Goal: Use online tool/utility: Utilize a website feature to perform a specific function

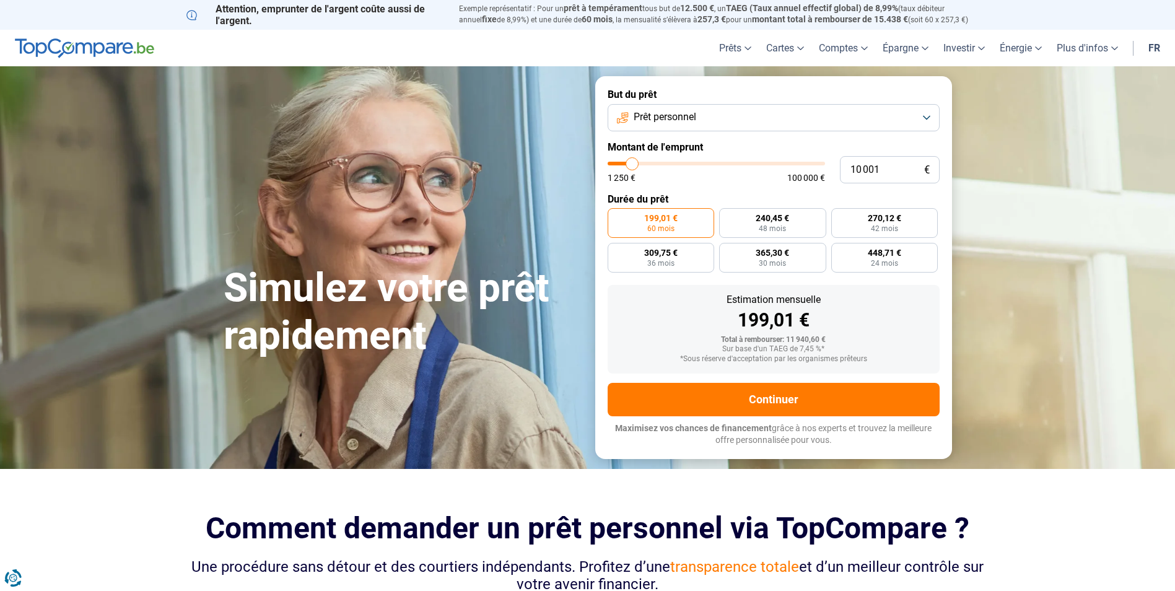
type input "11 750"
type input "11750"
type input "13 250"
type input "13250"
type input "15 000"
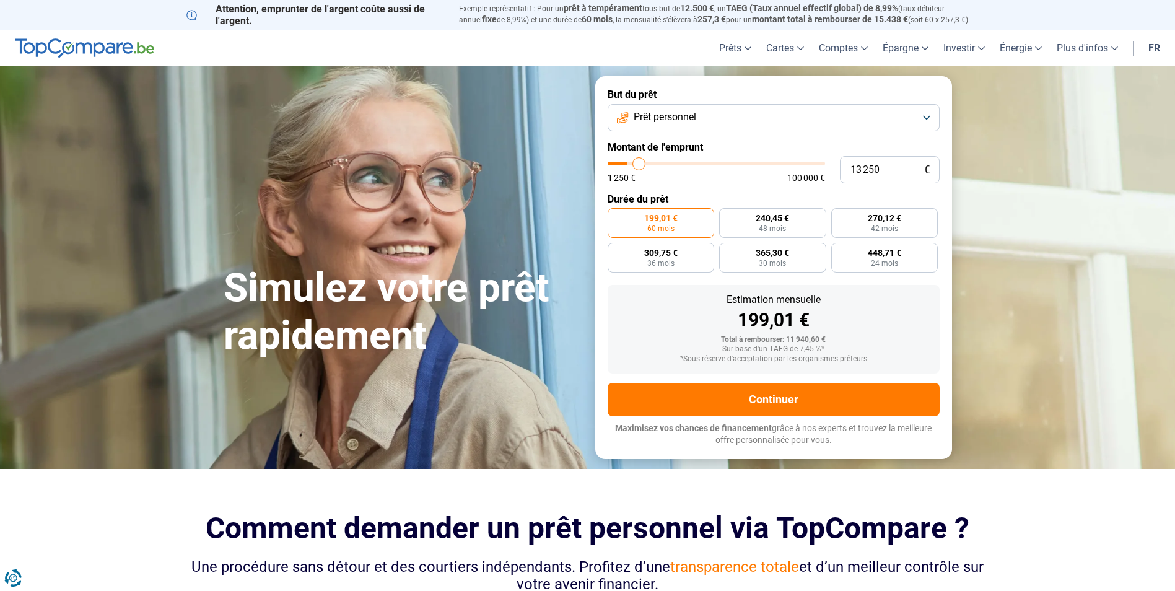
type input "15000"
type input "16 250"
type input "16250"
type input "17 000"
type input "17000"
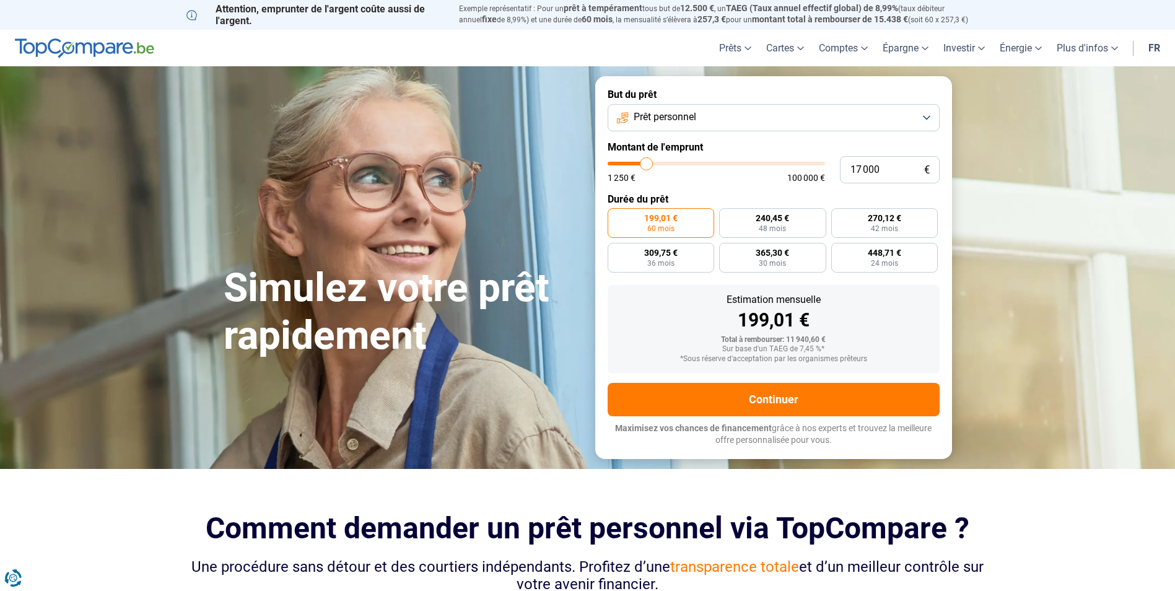
type input "17 250"
type input "17250"
type input "17 500"
type input "17500"
type input "17 750"
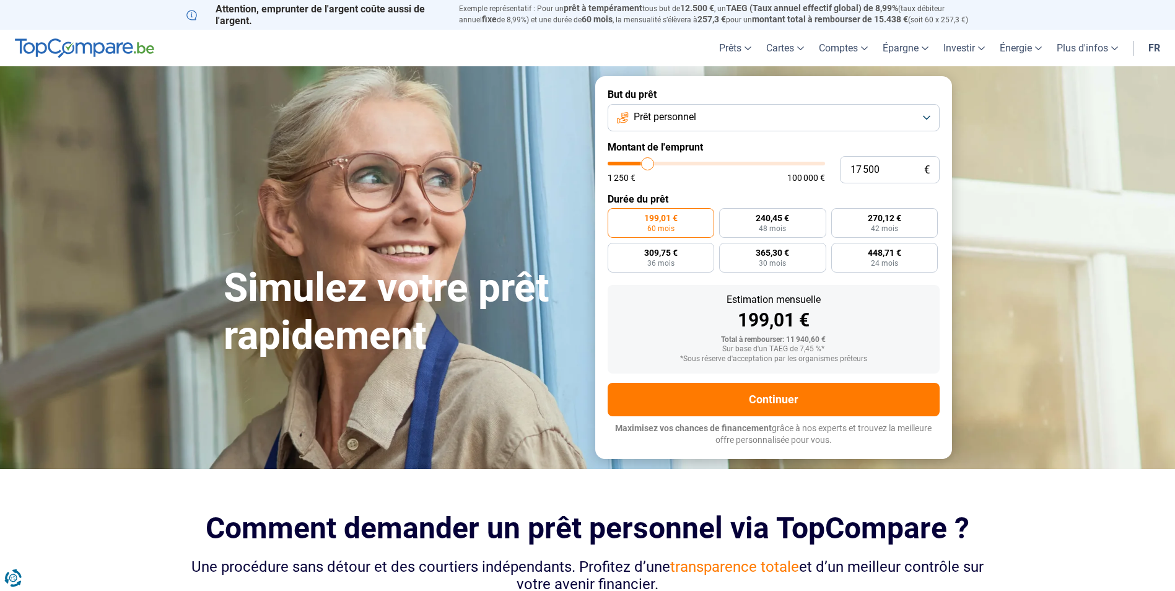
type input "17750"
type input "19 000"
type input "19000"
type input "21 500"
type input "21500"
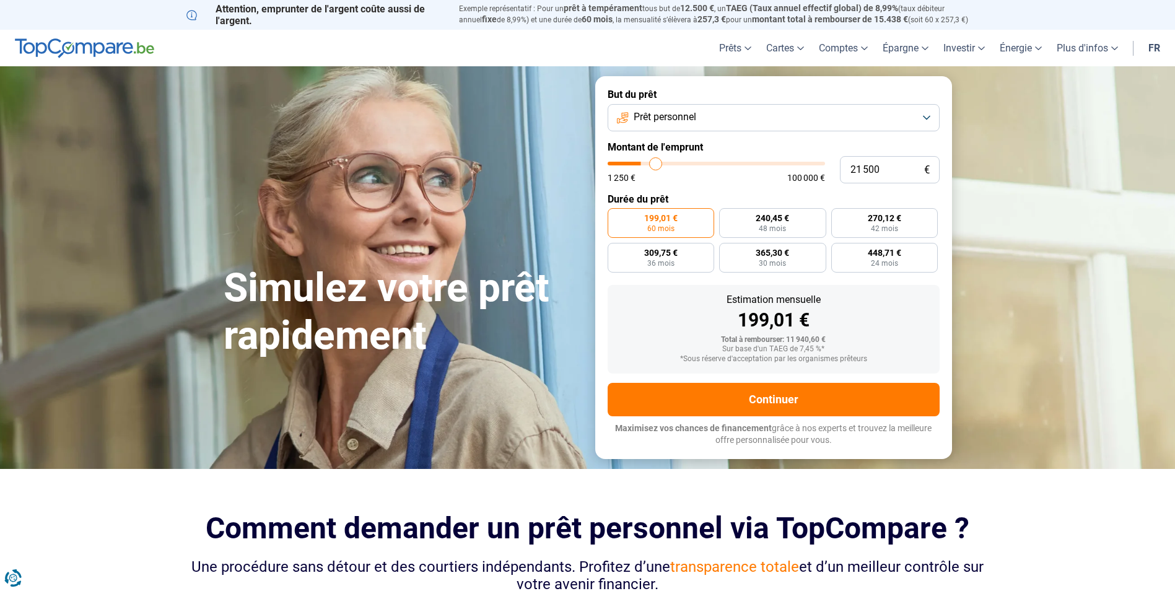
type input "23 750"
type input "23750"
type input "26 000"
type input "26000"
type input "26 250"
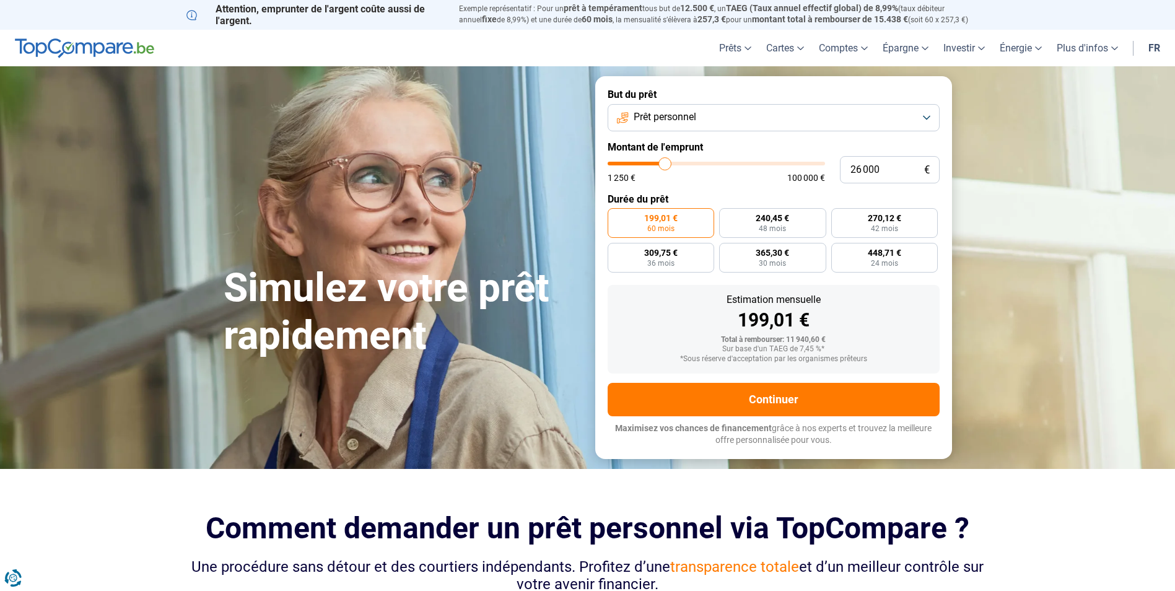
type input "26250"
type input "27 250"
type input "27250"
type input "28 250"
type input "28250"
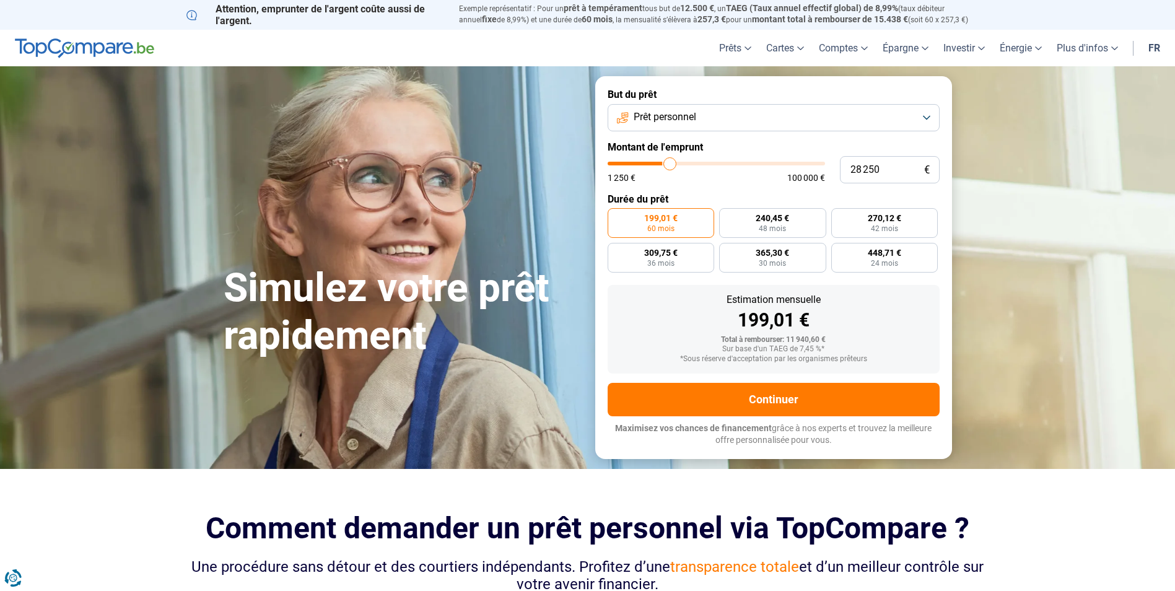
type input "30 500"
type input "30500"
type input "31 750"
type input "31750"
type input "32 000"
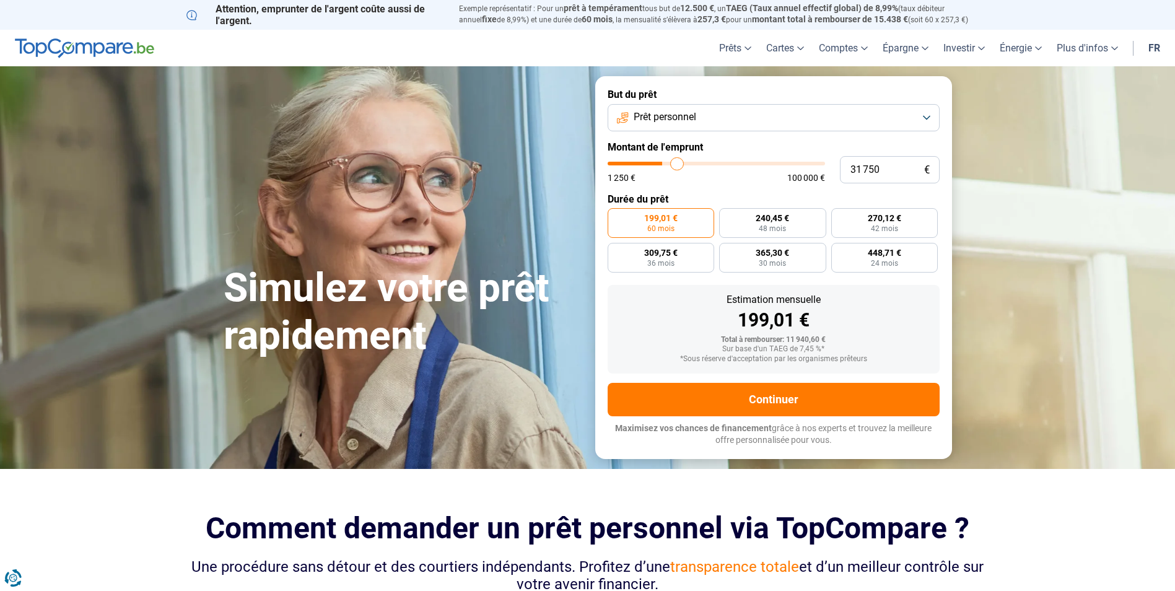
type input "32000"
type input "32 250"
type input "32250"
type input "32 500"
type input "32500"
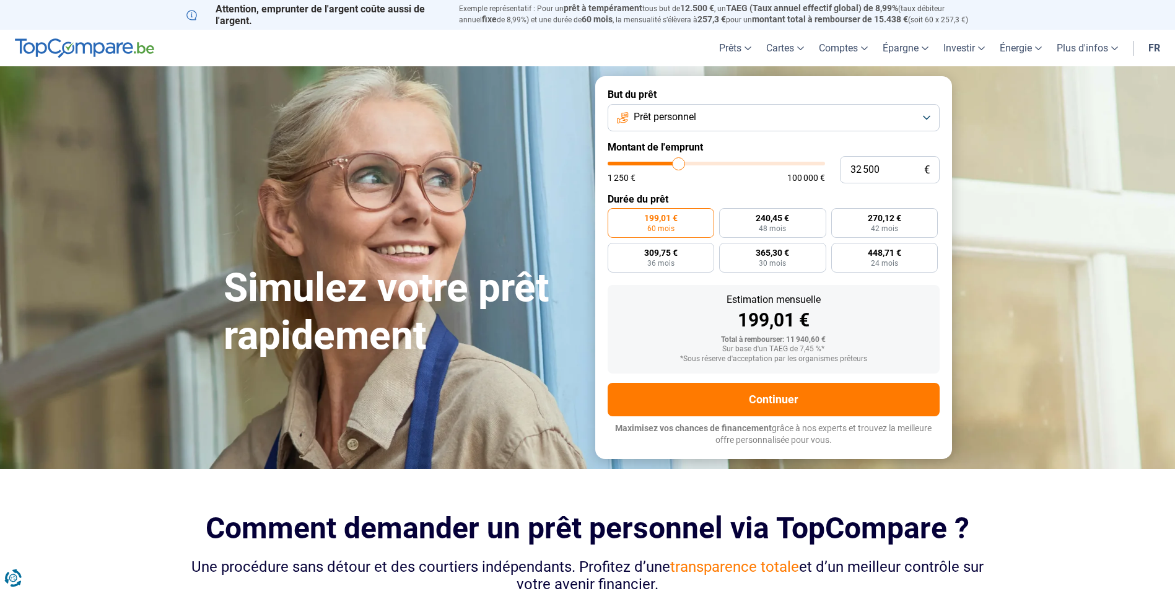
type input "34 000"
type input "34000"
type input "37 000"
type input "37000"
type input "39 500"
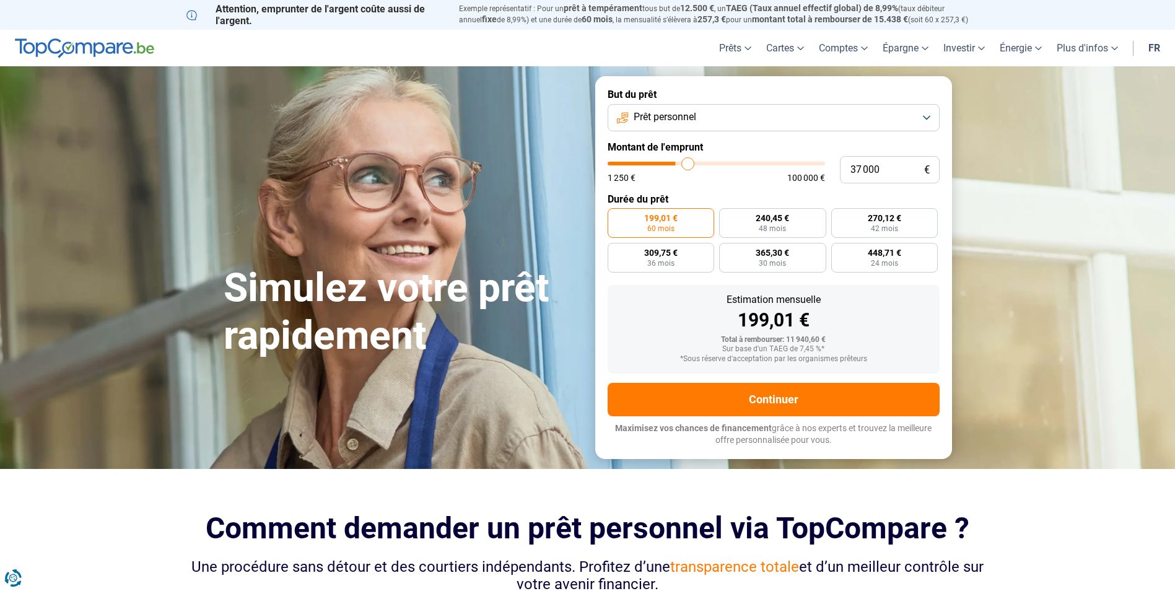
type input "39500"
type input "41 000"
type input "41000"
type input "41 250"
type input "41250"
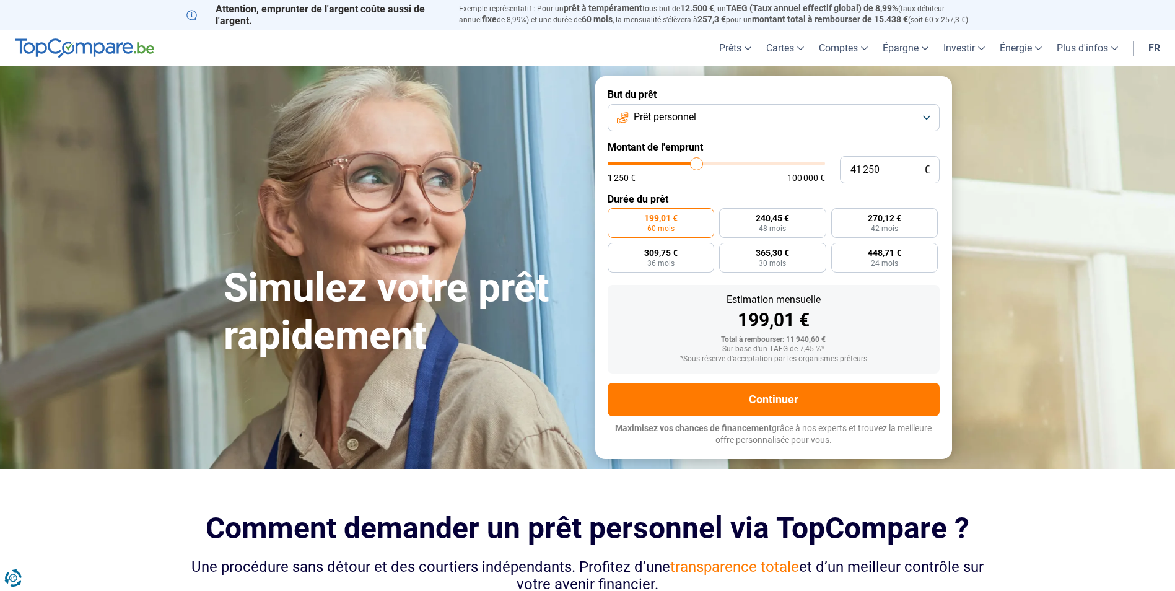
type input "42 000"
type input "42000"
type input "42 500"
type input "42500"
type input "43 500"
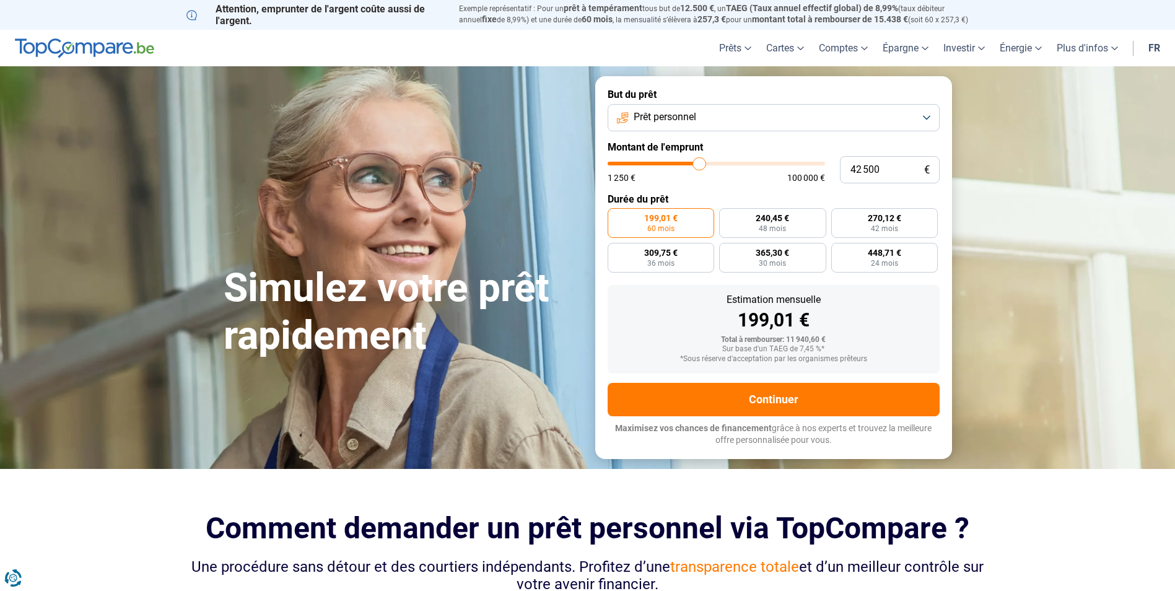
type input "43500"
type input "44 250"
type input "44250"
type input "45 000"
type input "45000"
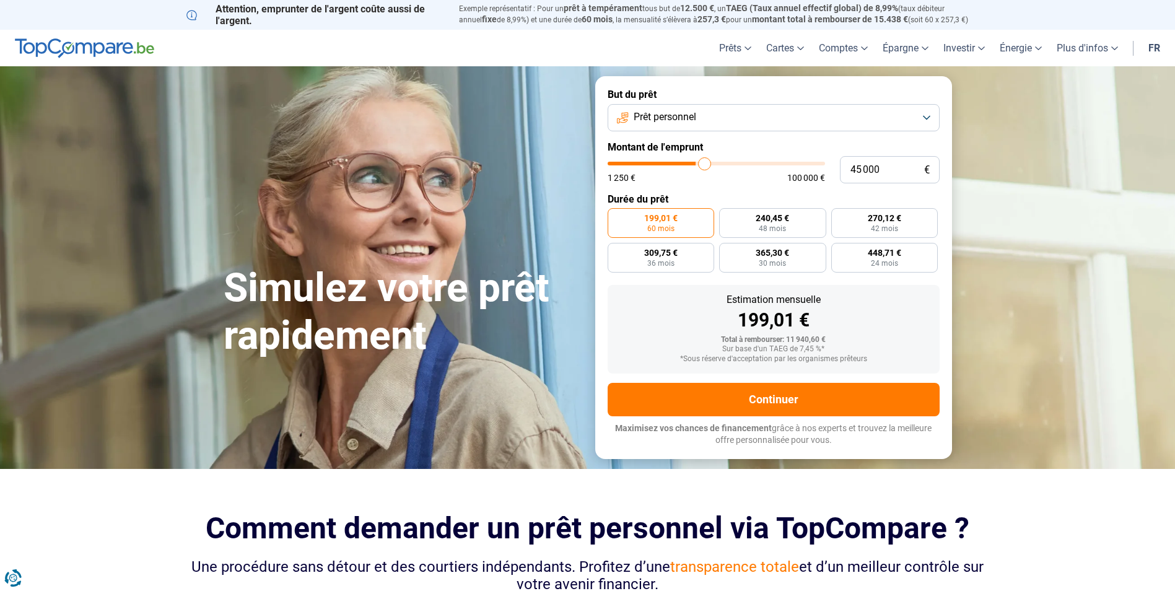
type input "45 750"
type input "45750"
type input "47 250"
type input "47250"
type input "48 000"
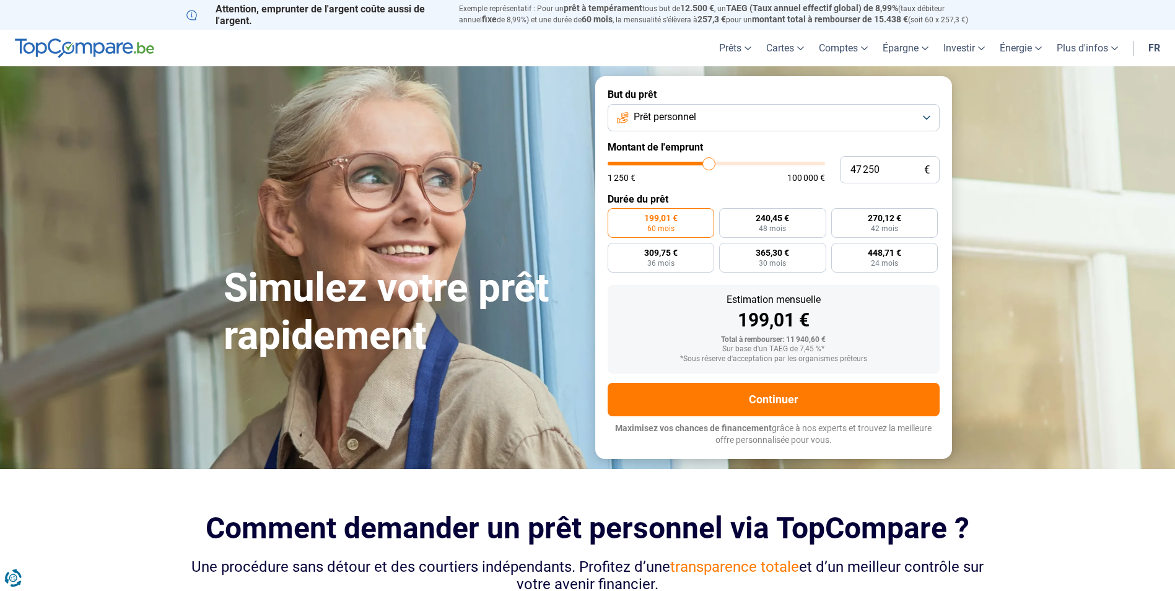
type input "48000"
type input "48 750"
type input "48750"
type input "49 000"
type input "49000"
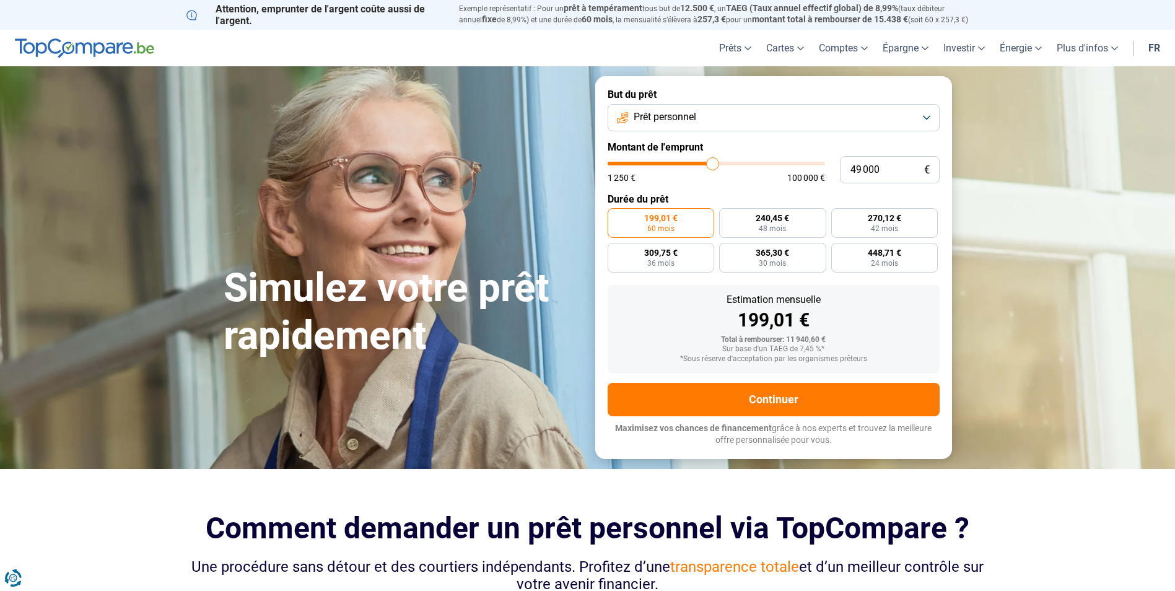
type input "49 500"
type input "49500"
type input "49 750"
type input "49750"
type input "50 000"
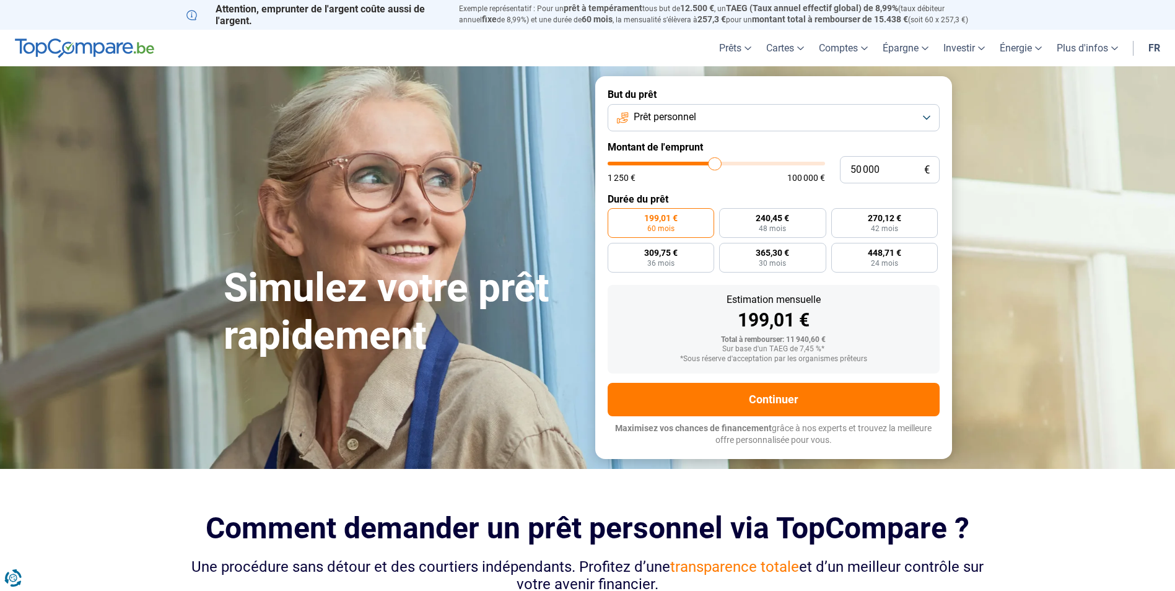
drag, startPoint x: 632, startPoint y: 162, endPoint x: 715, endPoint y: 168, distance: 82.6
type input "50000"
click at [715, 165] on input "range" at bounding box center [715, 164] width 217 height 4
radio input "false"
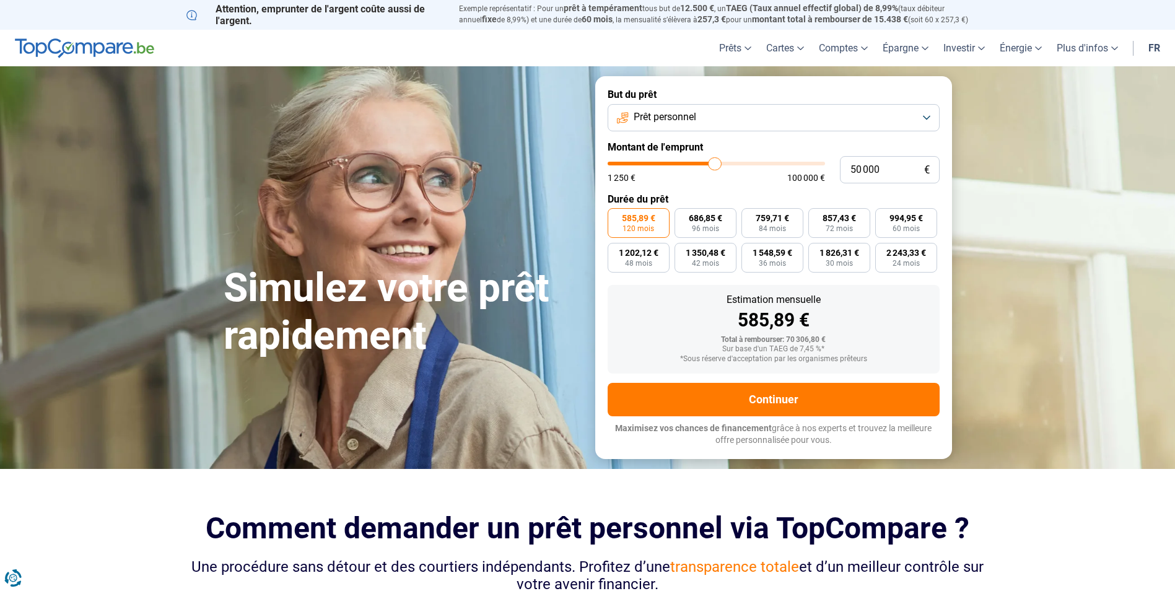
type input "47 250"
type input "47250"
type input "47 000"
type input "47000"
type input "46 750"
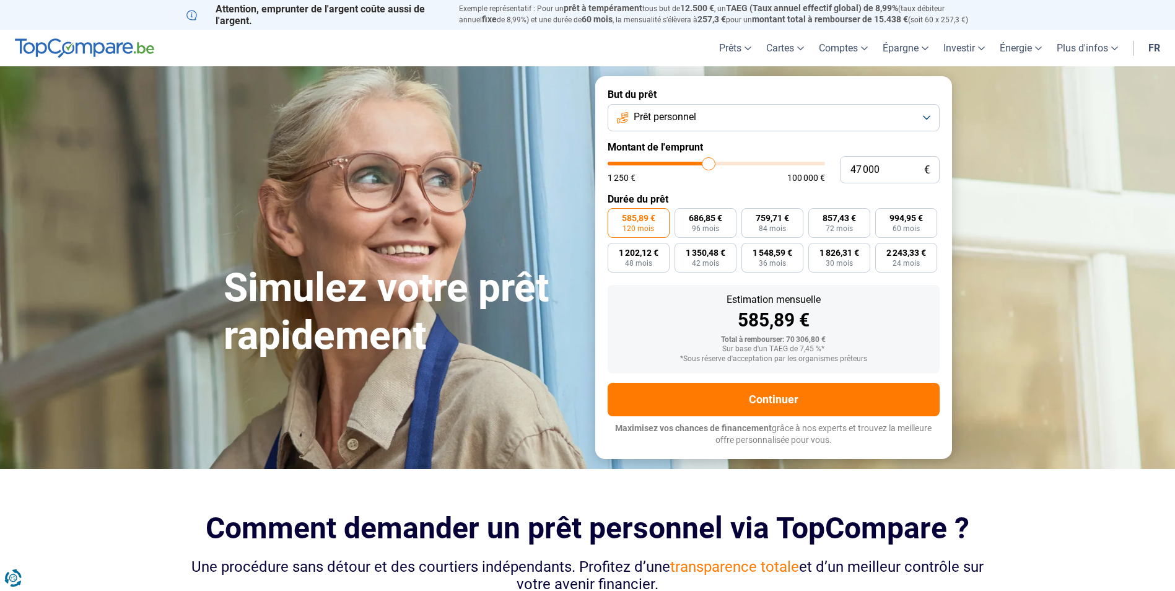
type input "46750"
type input "46 500"
type input "46500"
type input "45 250"
type input "45250"
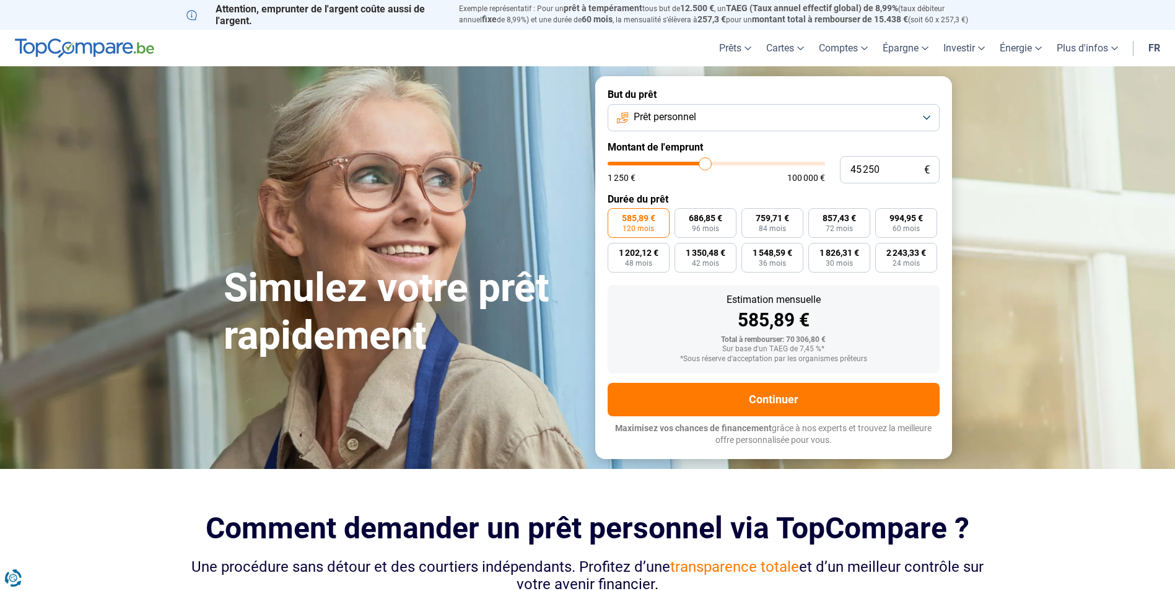
type input "45 000"
type input "45000"
type input "44 500"
type input "44500"
type input "44 250"
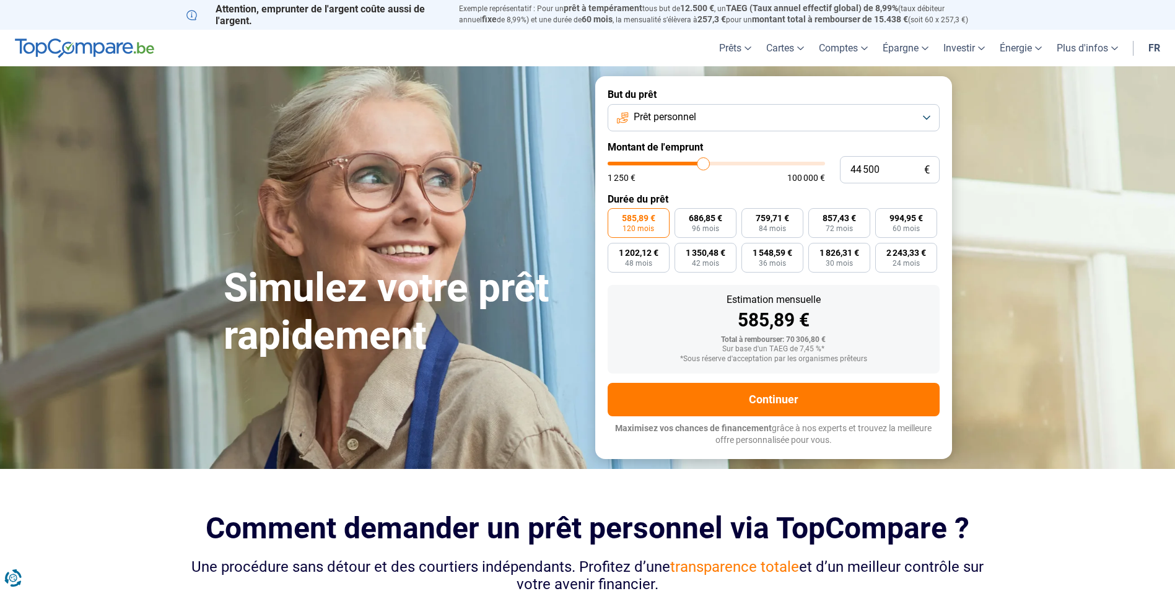
type input "44250"
type input "43 000"
type input "43000"
type input "42 750"
type input "42750"
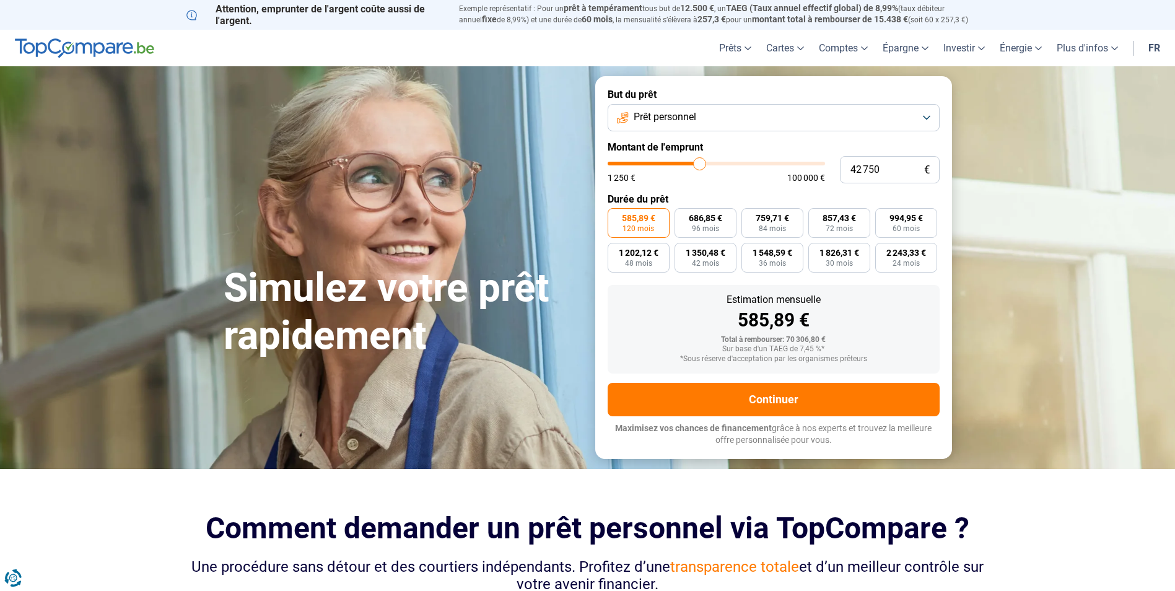
type input "42 000"
type input "42000"
type input "41 500"
type input "41500"
type input "40 750"
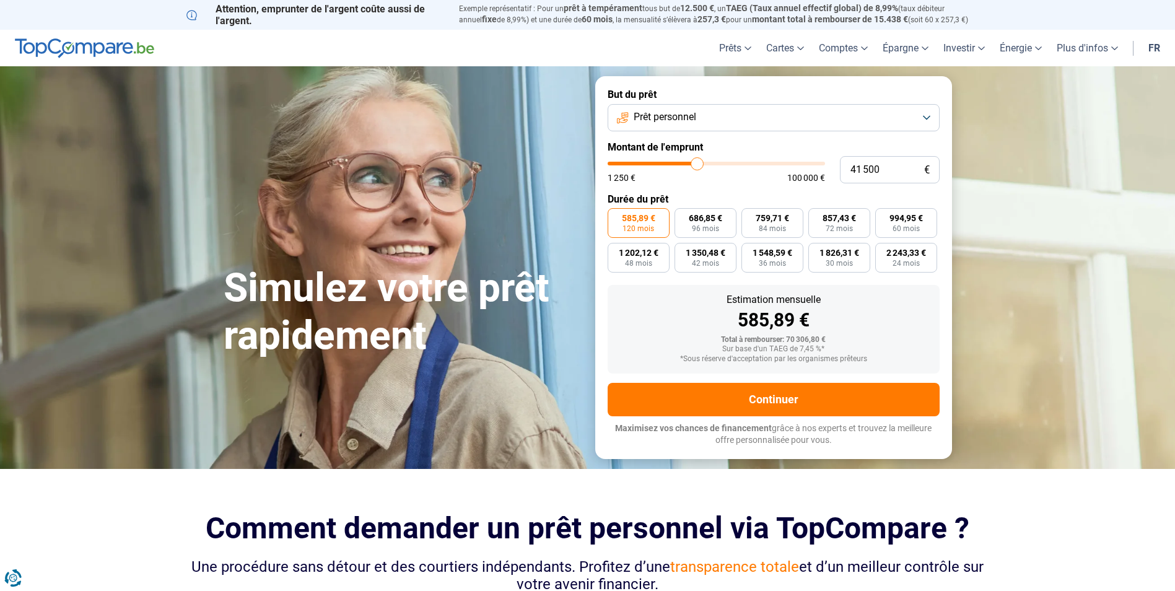
type input "40750"
type input "40 250"
type input "40250"
type input "40 000"
drag, startPoint x: 710, startPoint y: 160, endPoint x: 694, endPoint y: 162, distance: 15.6
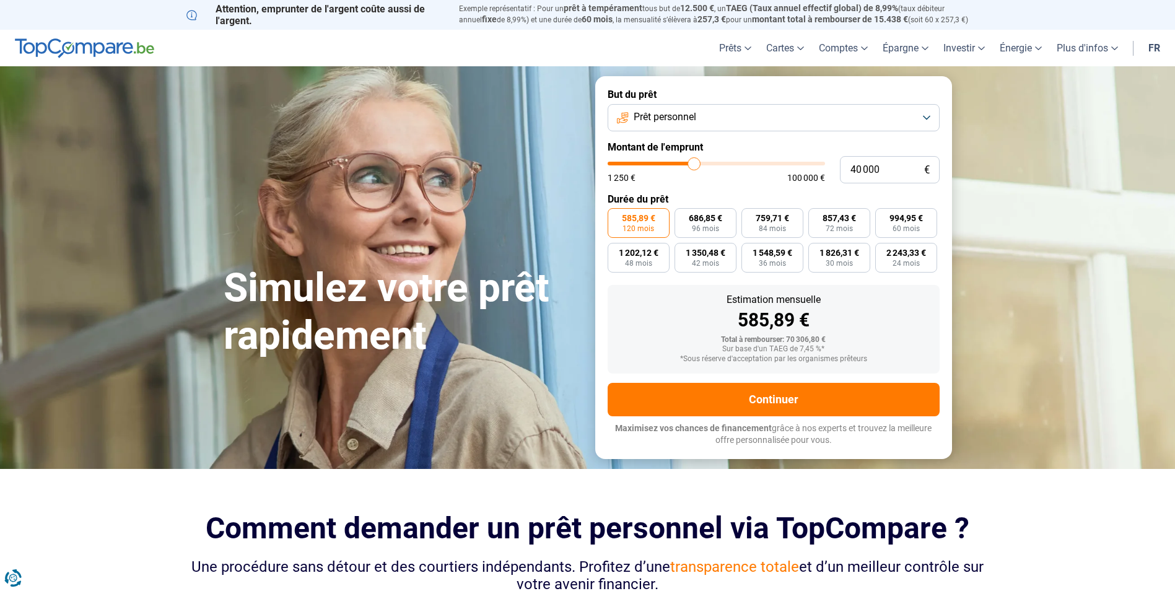
type input "40000"
click at [694, 162] on input "range" at bounding box center [715, 164] width 217 height 4
